Goal: Task Accomplishment & Management: Use online tool/utility

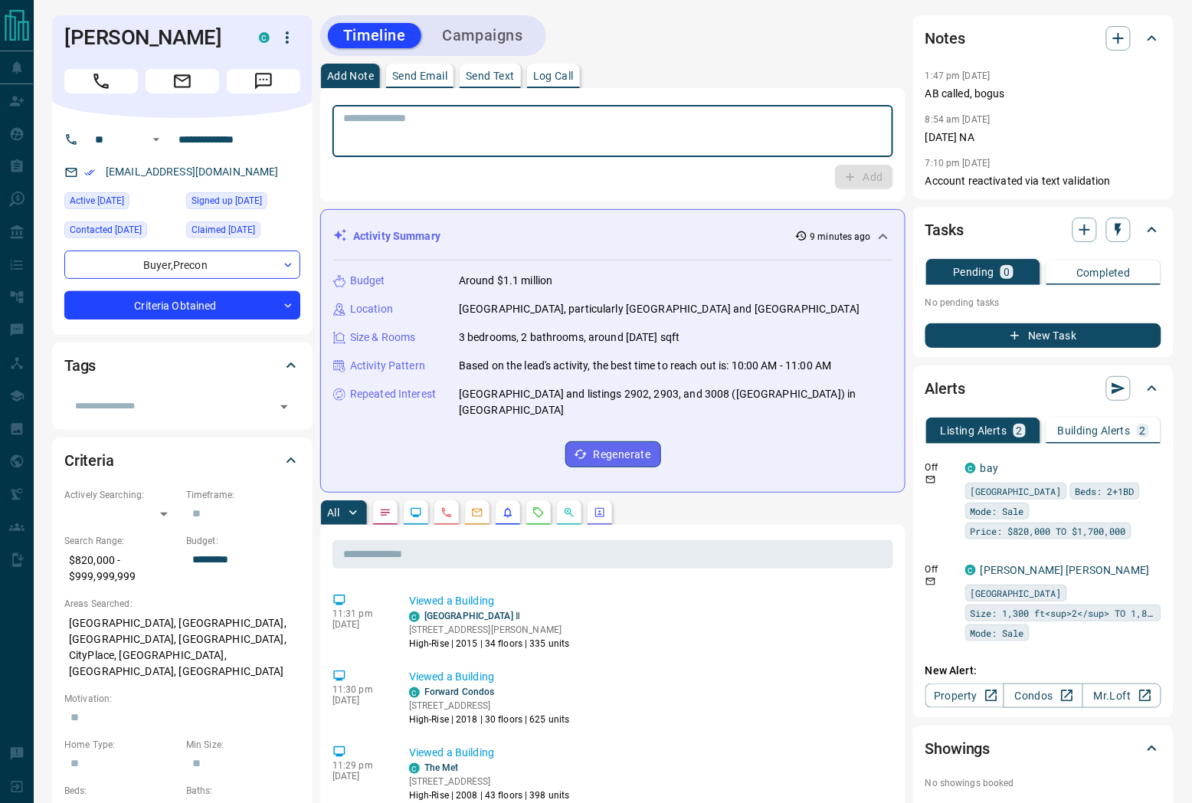
click at [653, 118] on textarea at bounding box center [612, 131] width 539 height 39
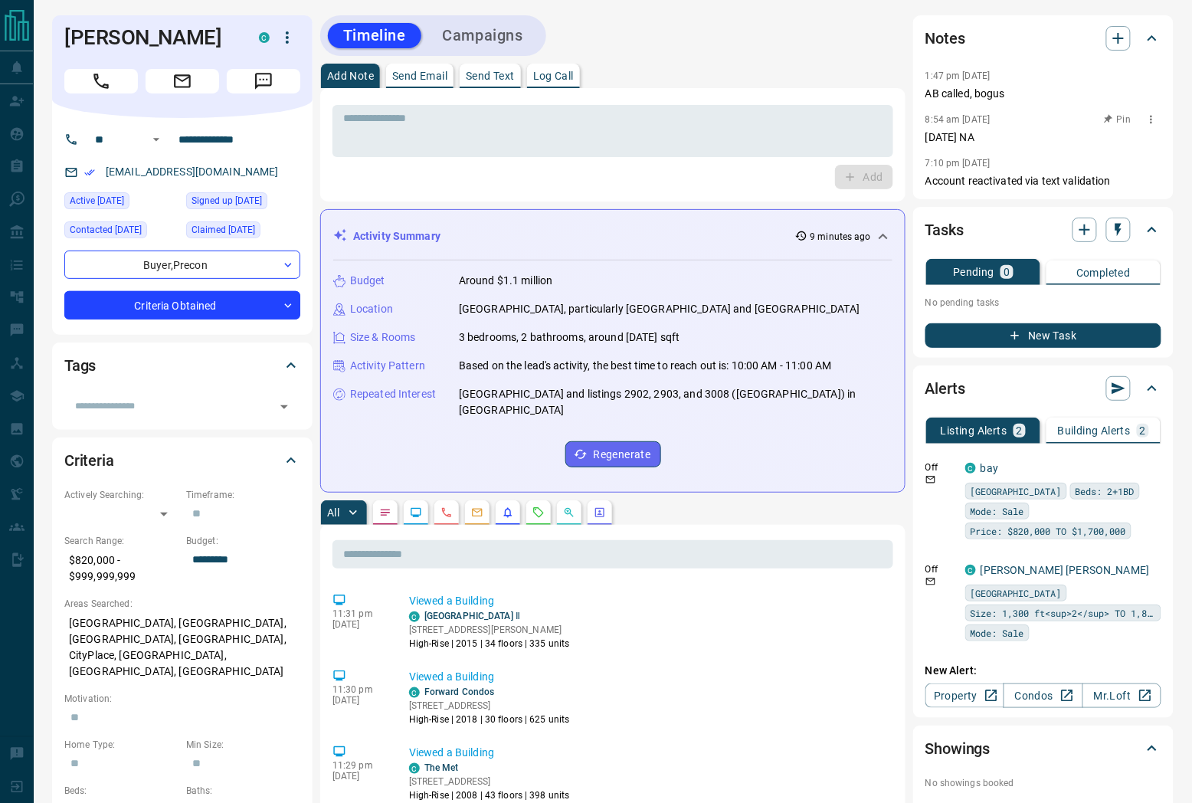
drag, startPoint x: 984, startPoint y: 139, endPoint x: 946, endPoint y: 143, distance: 38.6
click at [946, 143] on p "[DATE] NA" at bounding box center [1043, 137] width 236 height 16
click at [1082, 231] on icon "button" at bounding box center [1085, 230] width 18 height 18
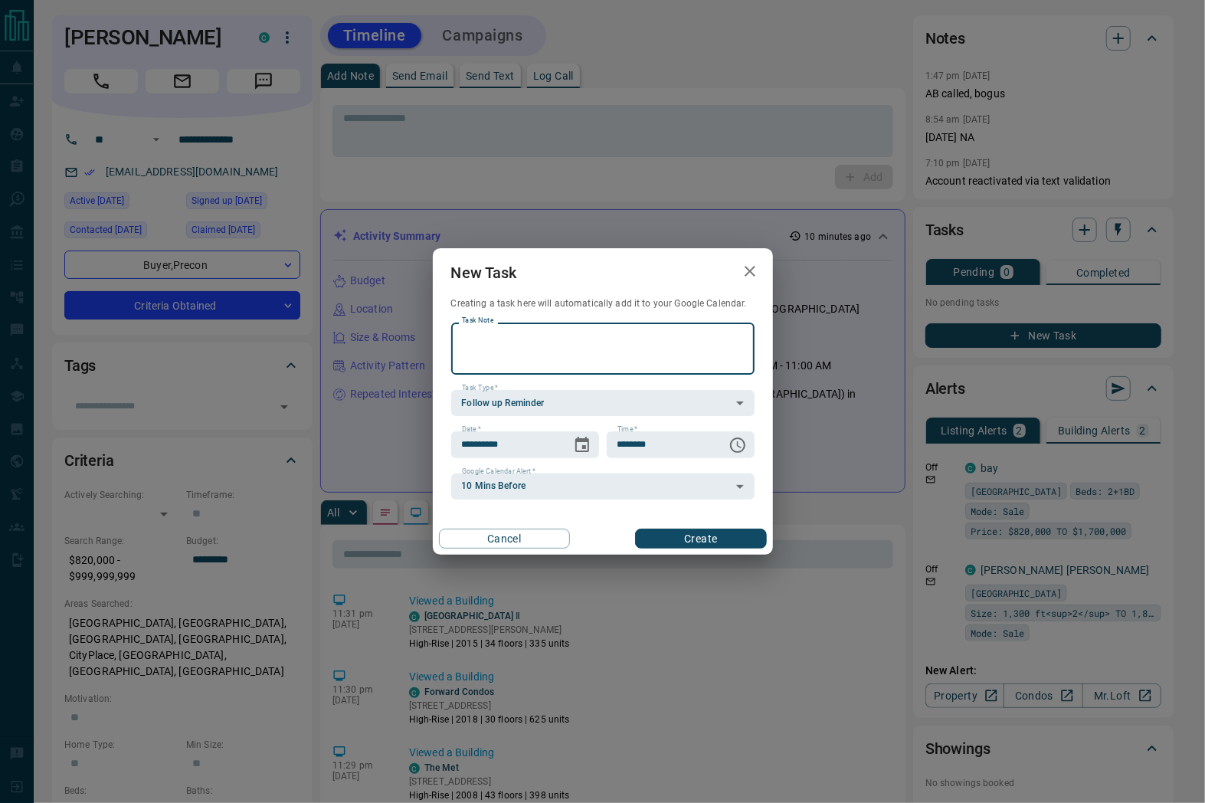
click at [616, 350] on textarea "Task Note" at bounding box center [603, 348] width 282 height 39
type textarea "*"
type textarea "**********"
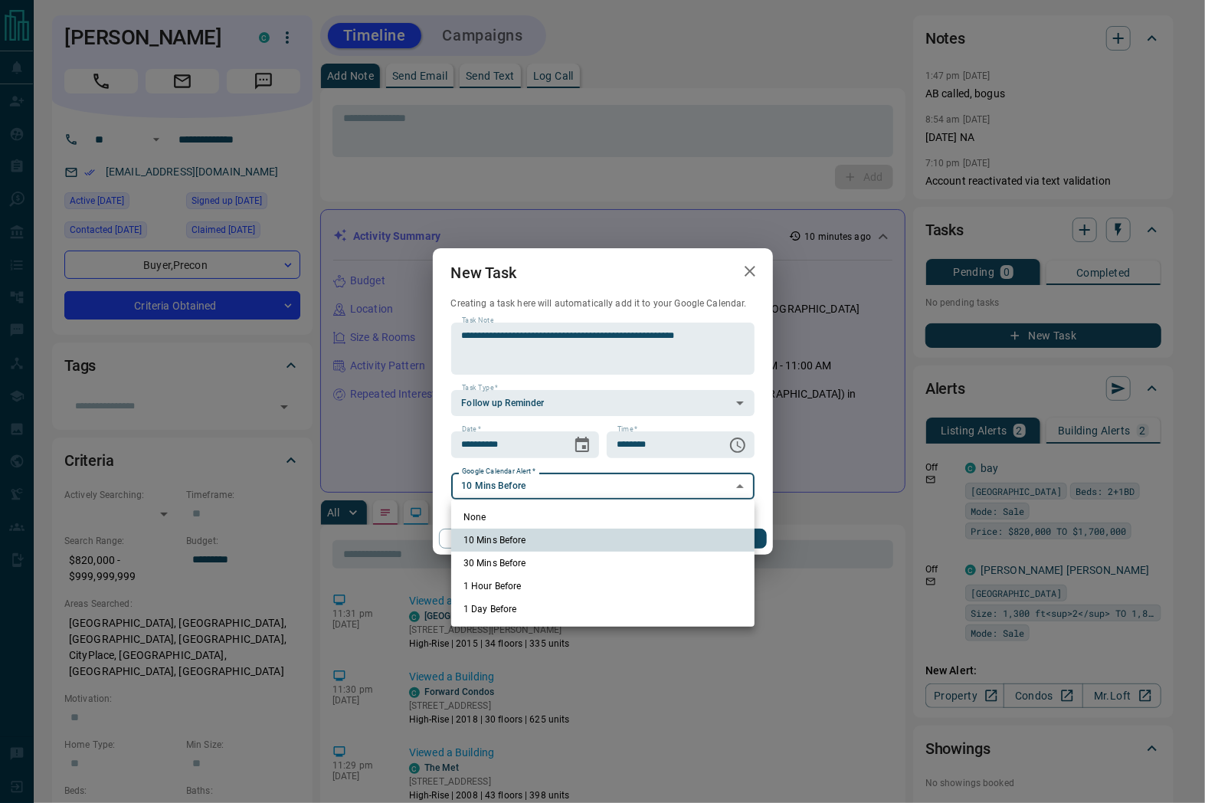
click at [498, 515] on li "None" at bounding box center [602, 517] width 303 height 23
type input "*"
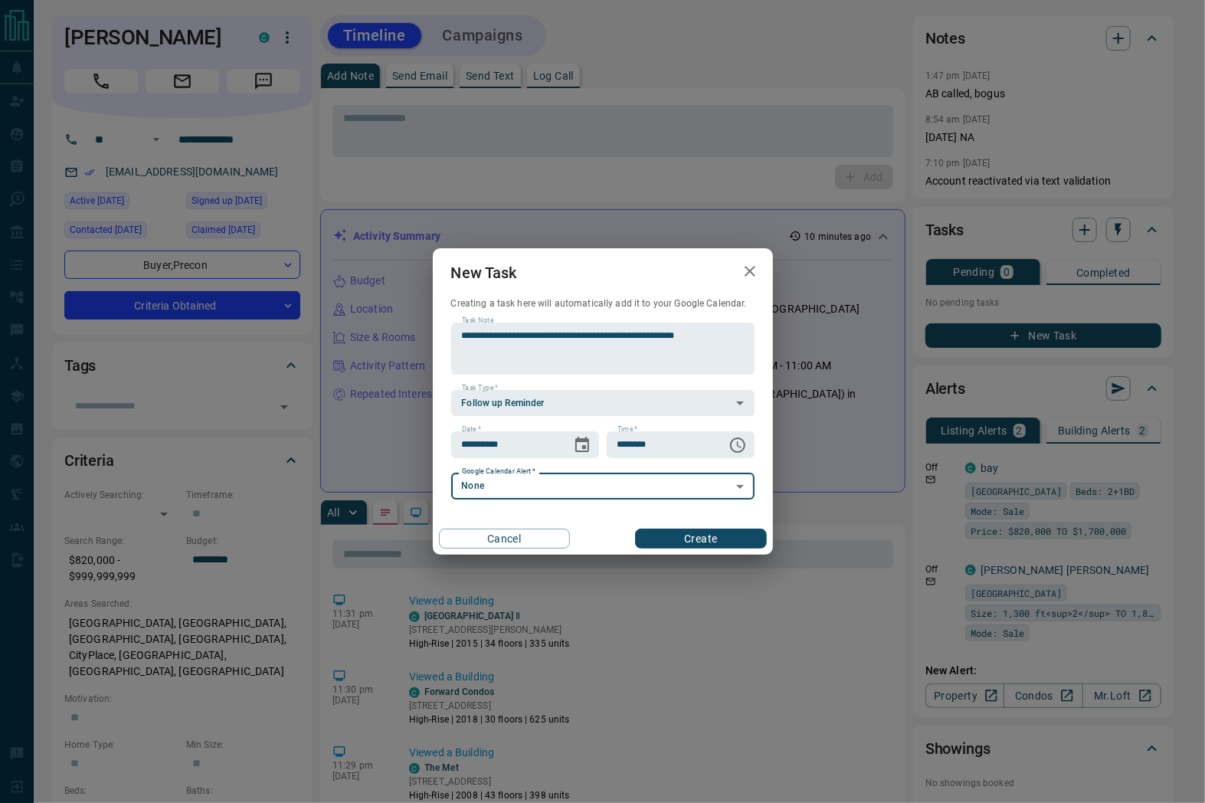
click at [699, 542] on button "Create" at bounding box center [700, 539] width 131 height 20
